Goal: Navigation & Orientation: Find specific page/section

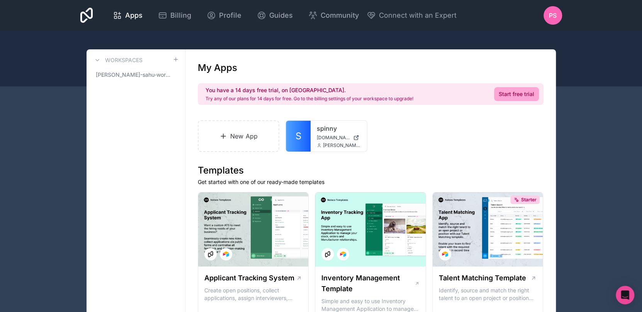
click at [303, 17] on link "Community" at bounding box center [333, 15] width 63 height 17
click at [630, 292] on div "Open Intercom Messenger" at bounding box center [625, 295] width 20 height 20
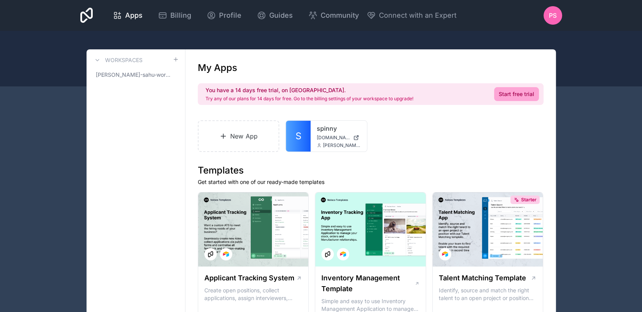
click at [117, 11] on icon at bounding box center [117, 15] width 9 height 9
click at [322, 12] on span "Community" at bounding box center [340, 15] width 38 height 11
click at [85, 13] on icon at bounding box center [86, 15] width 13 height 15
click at [521, 96] on link "Start free trial" at bounding box center [516, 94] width 45 height 14
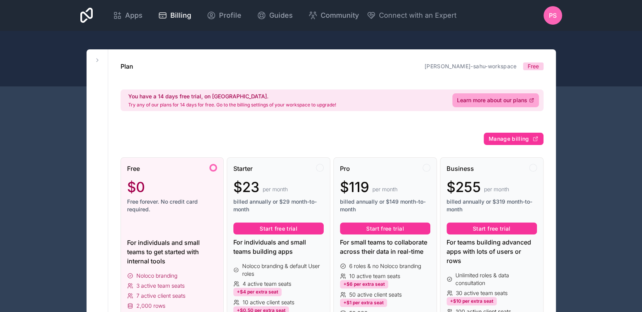
click at [85, 12] on icon at bounding box center [86, 15] width 13 height 19
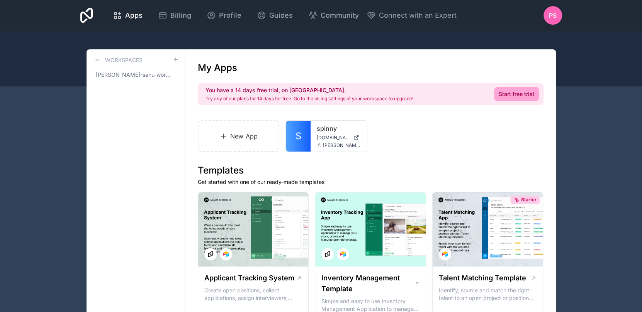
click at [96, 21] on div "Apps Billing Profile Guides Community Connect with an Expert PS Billing Profile…" at bounding box center [321, 15] width 494 height 31
click at [81, 15] on icon at bounding box center [86, 15] width 13 height 15
click at [321, 17] on span "Community" at bounding box center [340, 15] width 38 height 11
click at [331, 9] on link "Community" at bounding box center [333, 15] width 63 height 17
click at [88, 17] on icon at bounding box center [86, 15] width 13 height 15
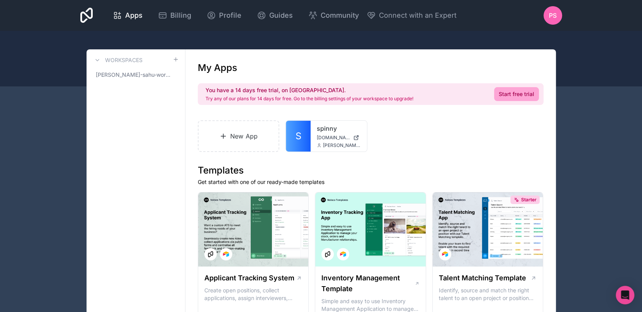
click at [87, 15] on icon at bounding box center [86, 15] width 13 height 15
